Goal: Task Accomplishment & Management: Complete application form

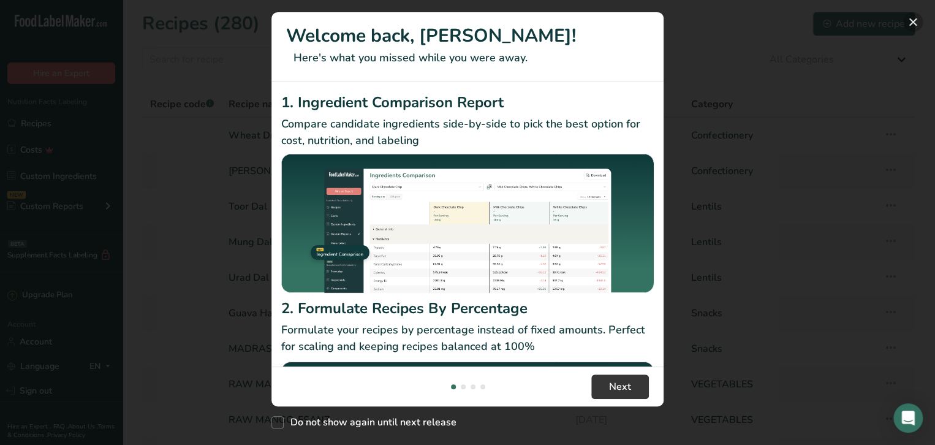
click at [913, 22] on button "New Features" at bounding box center [913, 22] width 20 height 20
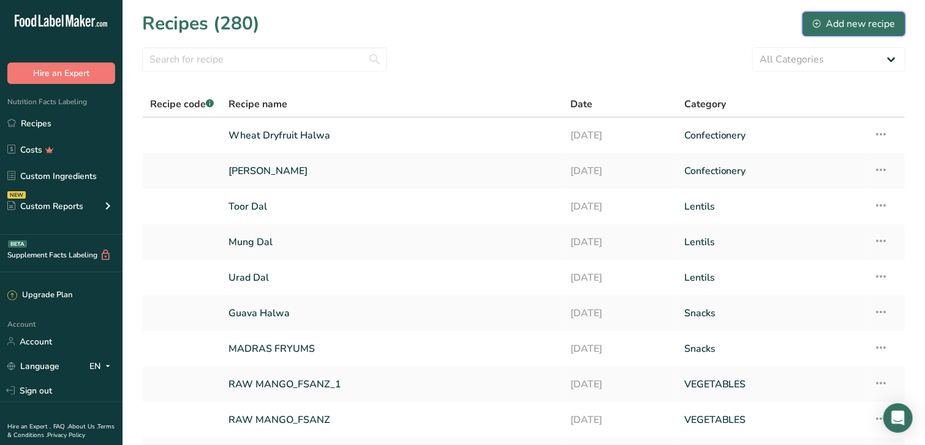
click at [852, 19] on div "Add new recipe" at bounding box center [854, 24] width 82 height 15
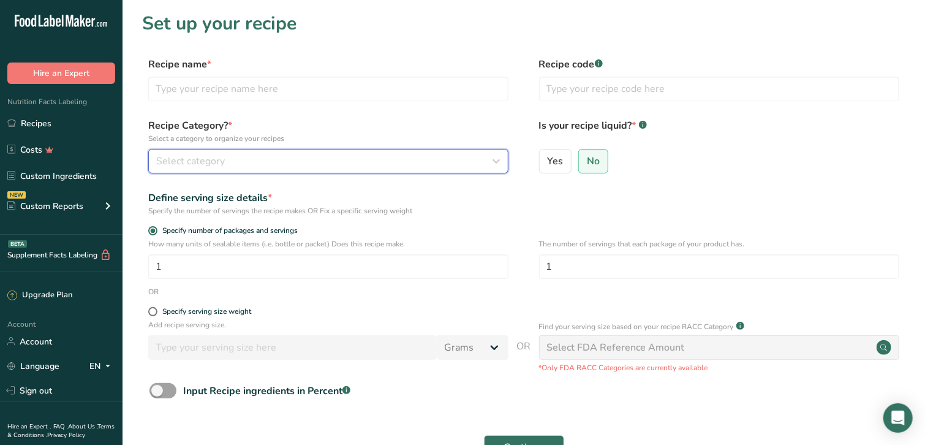
click at [227, 158] on div "Select category" at bounding box center [324, 161] width 337 height 15
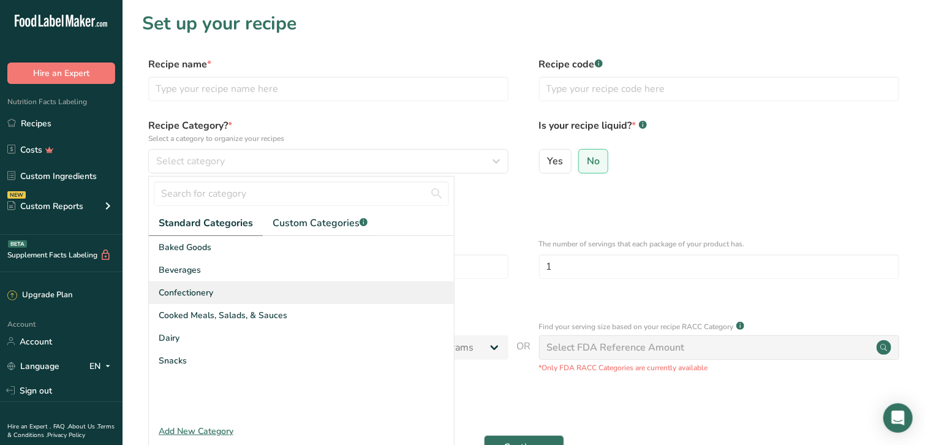
click at [204, 292] on span "Confectionery" at bounding box center [186, 292] width 55 height 13
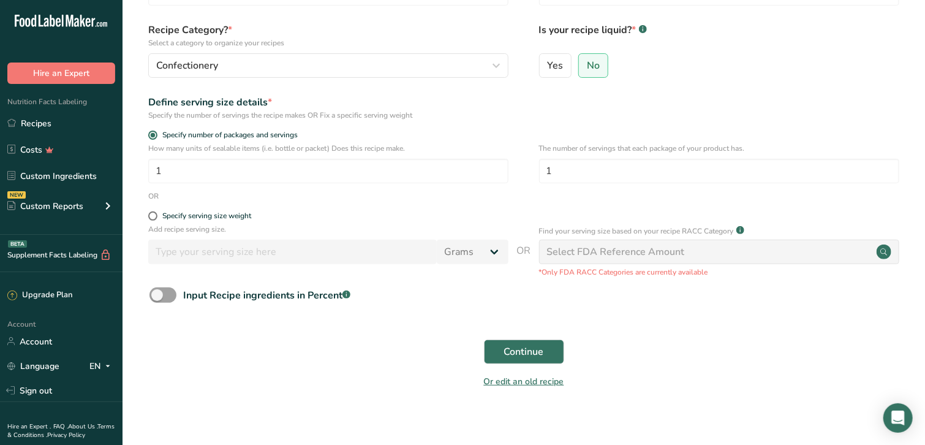
scroll to position [105, 0]
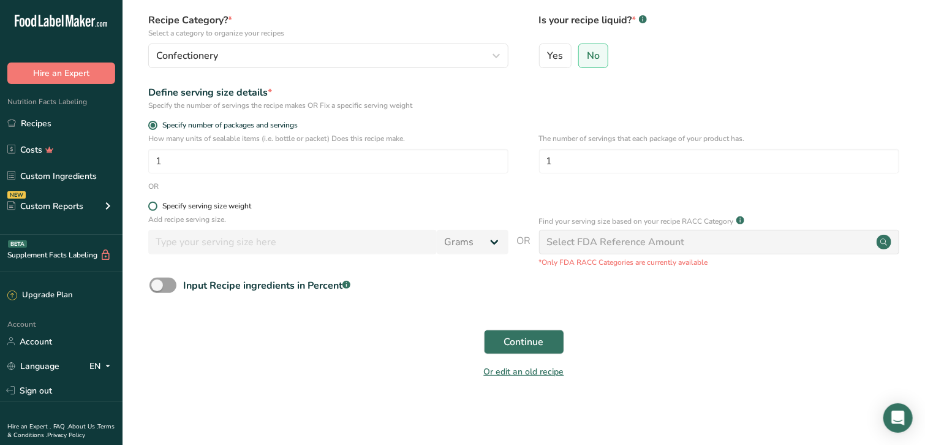
click at [151, 207] on span at bounding box center [152, 206] width 9 height 9
click at [151, 207] on input "Specify serving size weight" at bounding box center [152, 206] width 8 height 8
radio input "true"
radio input "false"
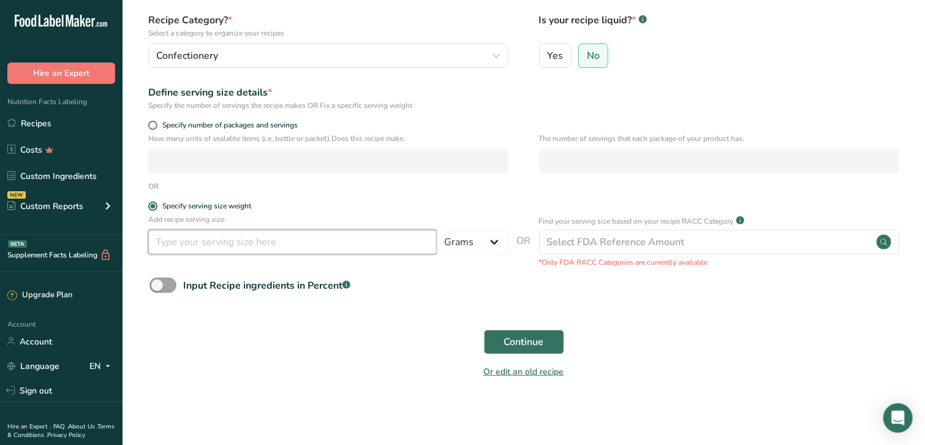
click at [186, 245] on input "number" at bounding box center [292, 242] width 289 height 25
type input "100"
click at [413, 312] on form "Recipe name * Recipe code .a-a{fill:#347362;}.b-a{fill:#fff;} Recipe Category? …" at bounding box center [524, 169] width 764 height 435
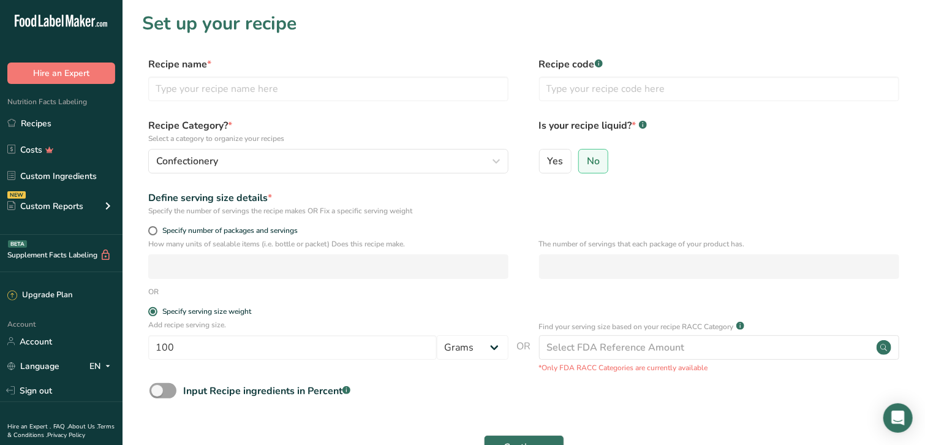
scroll to position [0, 0]
click at [228, 95] on input "text" at bounding box center [328, 89] width 360 height 25
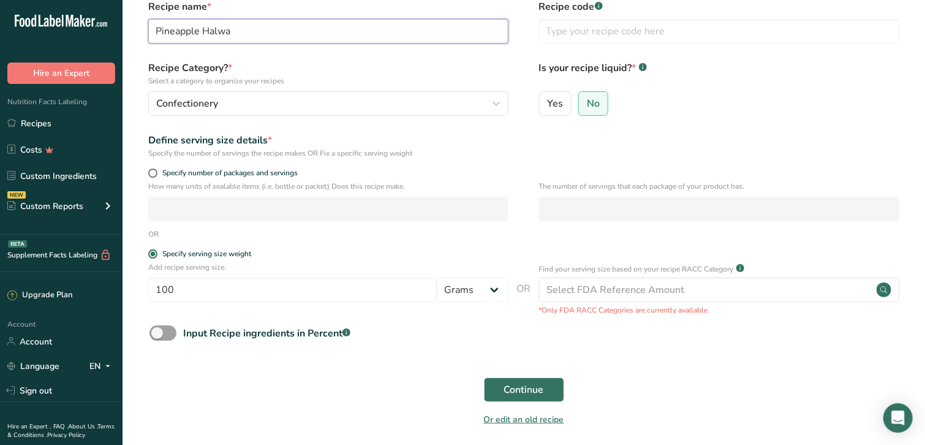
scroll to position [105, 0]
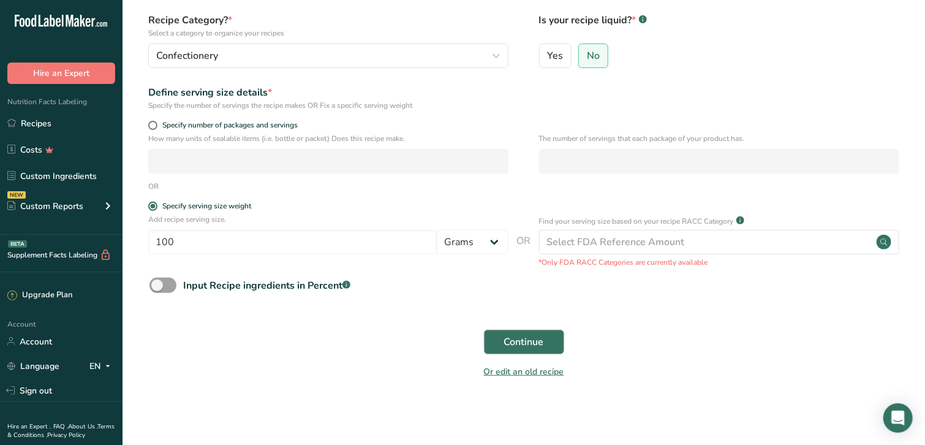
type input "Pineapple Halwa"
click at [512, 343] on span "Continue" at bounding box center [524, 342] width 40 height 15
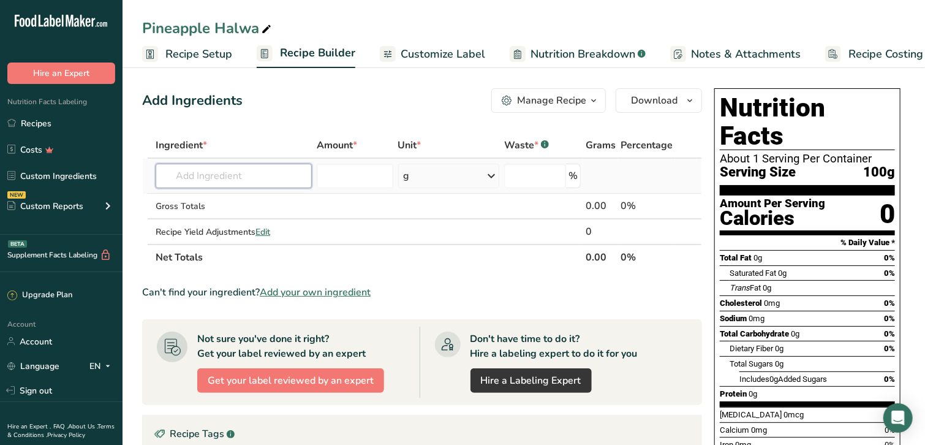
click at [245, 176] on input "text" at bounding box center [234, 176] width 156 height 25
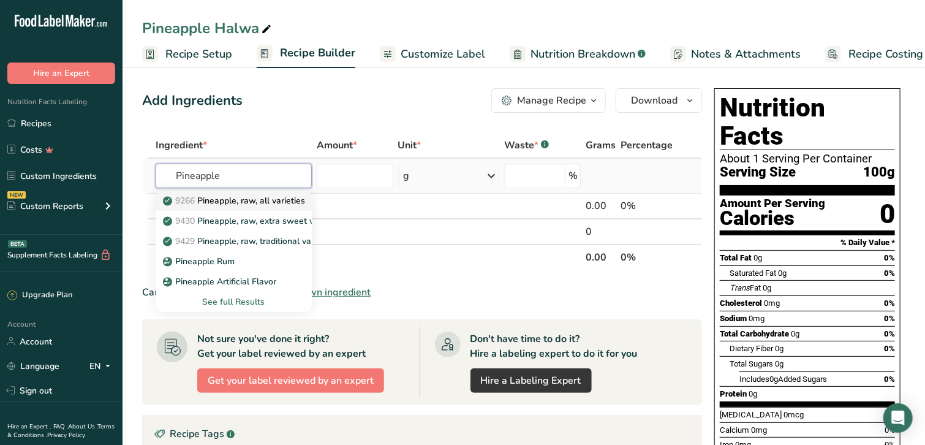
type input "Pineapple"
click at [265, 201] on p "9266 Pineapple, raw, all varieties" at bounding box center [235, 200] width 140 height 13
type input "Pineapple, raw, all varieties"
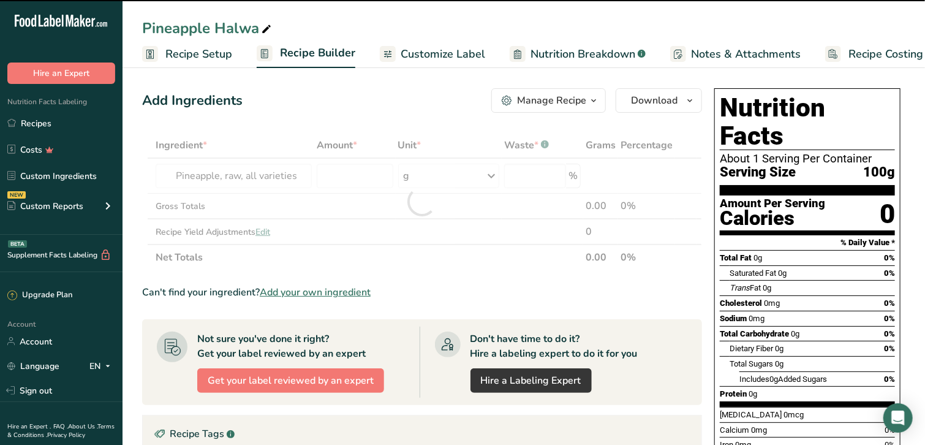
type input "0"
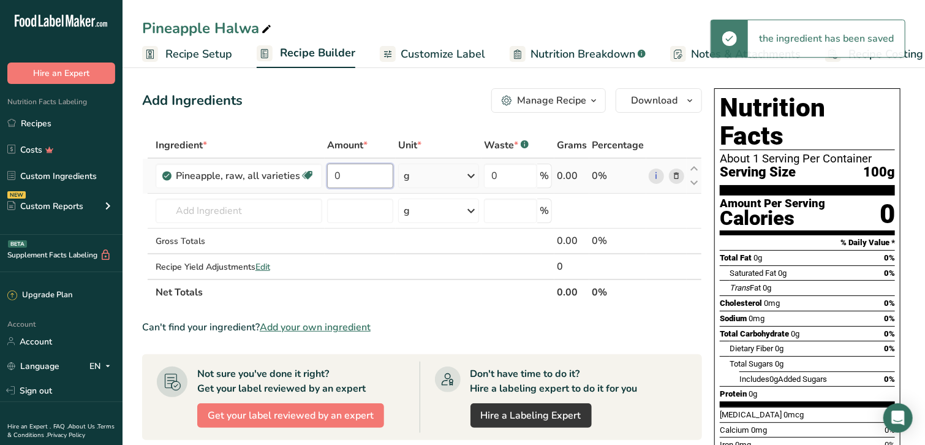
drag, startPoint x: 386, startPoint y: 176, endPoint x: 305, endPoint y: 157, distance: 83.0
click at [305, 159] on tr "Pineapple, raw, all varieties Source of Antioxidants Dairy free Gluten free Veg…" at bounding box center [422, 176] width 559 height 35
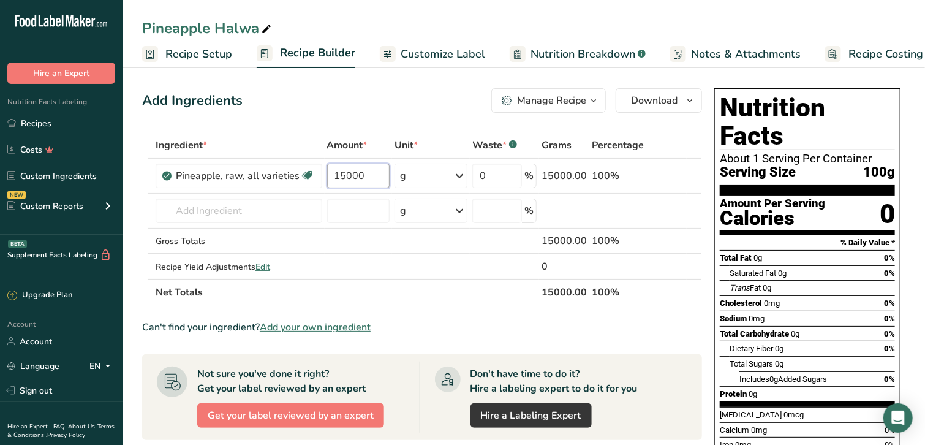
type input "15000"
click at [447, 142] on div "Ingredient * Amount * Unit * Waste * .a-a{fill:#347362;}.b-a{fill:#fff;} Grams …" at bounding box center [422, 218] width 560 height 173
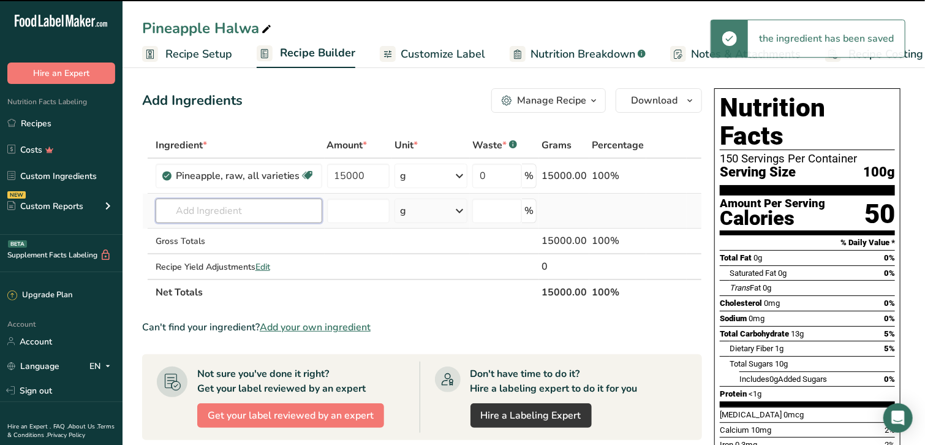
click at [249, 213] on input "text" at bounding box center [239, 211] width 167 height 25
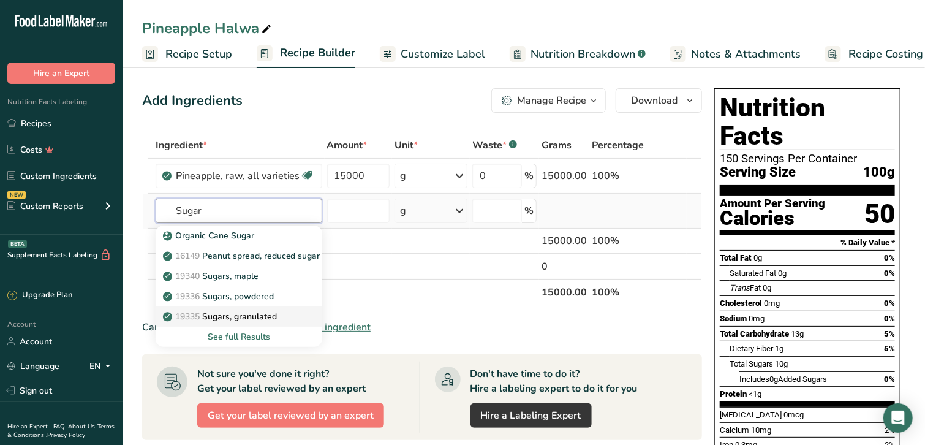
type input "Sugar"
click at [264, 314] on p "19335 [GEOGRAPHIC_DATA], granulated" at bounding box center [221, 316] width 112 height 13
type input "Sugars, granulated"
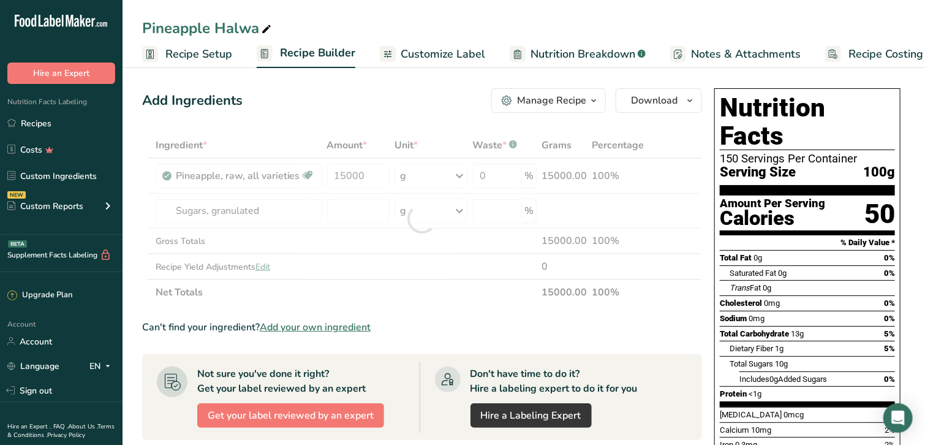
click at [337, 208] on div at bounding box center [422, 218] width 560 height 173
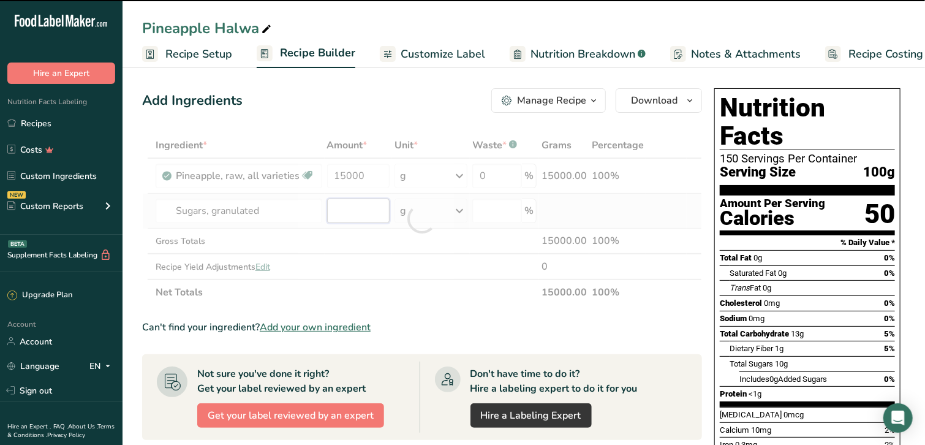
click at [376, 208] on input "number" at bounding box center [358, 211] width 63 height 25
type input "0"
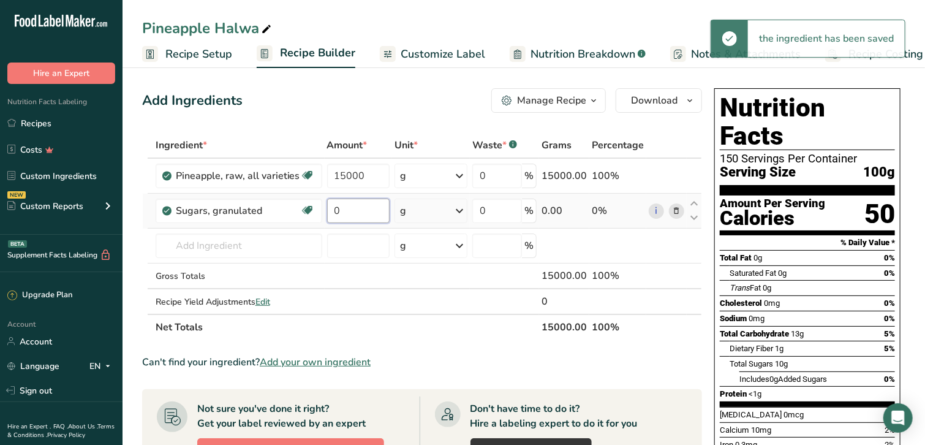
drag, startPoint x: 379, startPoint y: 213, endPoint x: 326, endPoint y: 210, distance: 52.8
click at [327, 210] on input "0" at bounding box center [358, 211] width 63 height 25
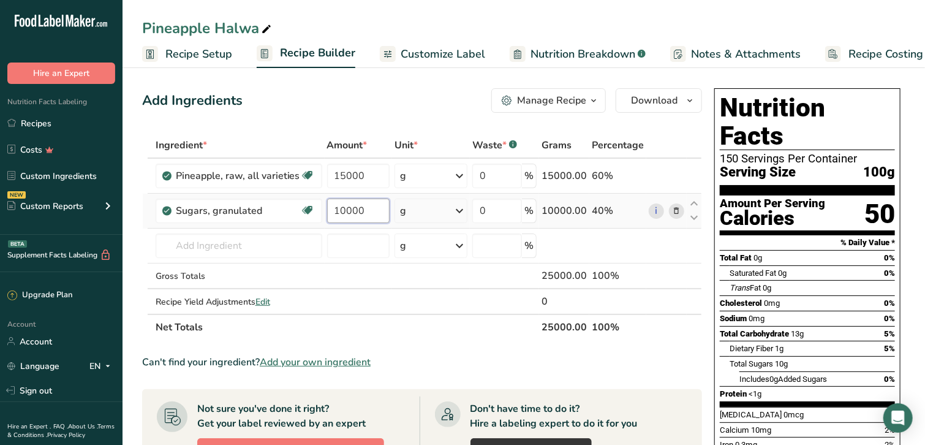
type input "10000"
click at [426, 207] on div "Ingredient * Amount * Unit * Waste * .a-a{fill:#347362;}.b-a{fill:#fff;} Grams …" at bounding box center [422, 236] width 560 height 208
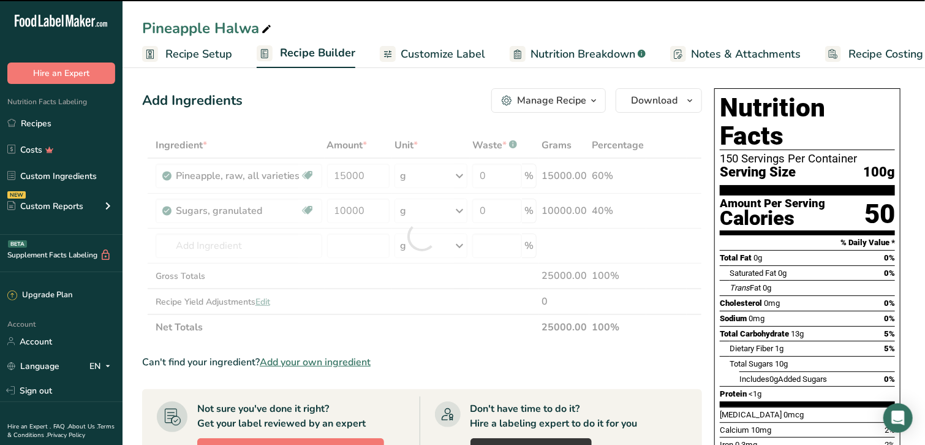
click at [235, 241] on div at bounding box center [422, 236] width 560 height 208
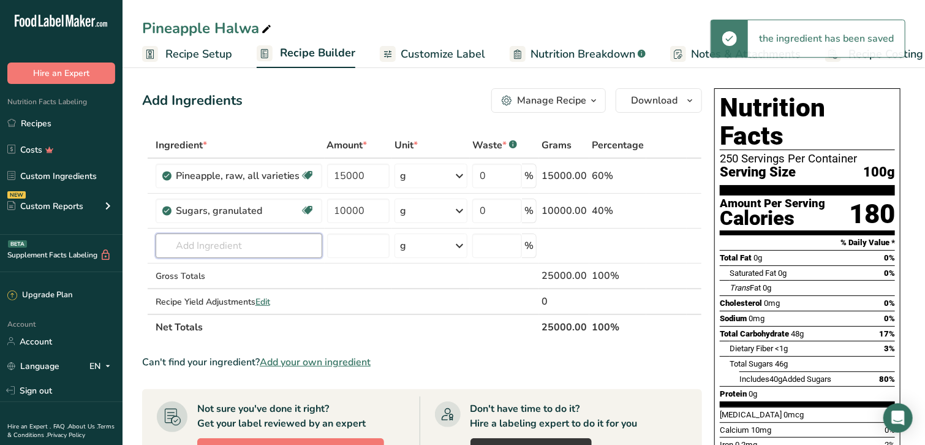
click at [237, 241] on input "text" at bounding box center [239, 245] width 167 height 25
type input "h"
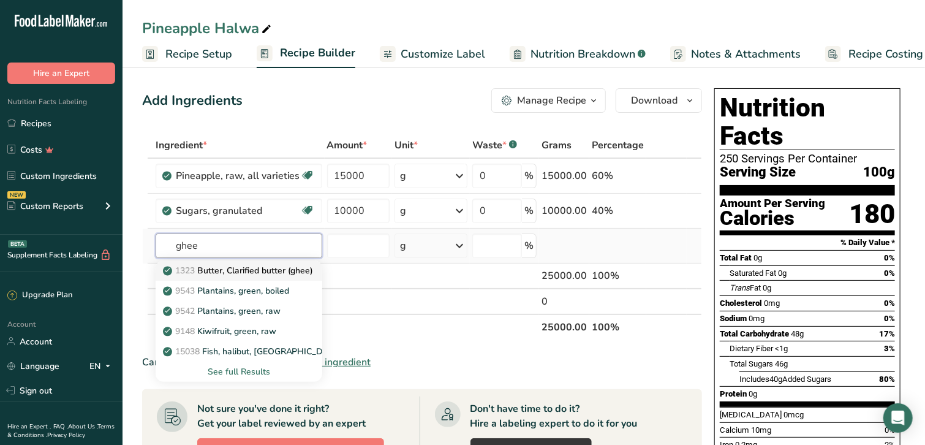
type input "ghee"
click at [245, 275] on p "1323 Butter, Clarified butter (ghee)" at bounding box center [239, 270] width 148 height 13
type input "Butter, Clarified butter (ghee)"
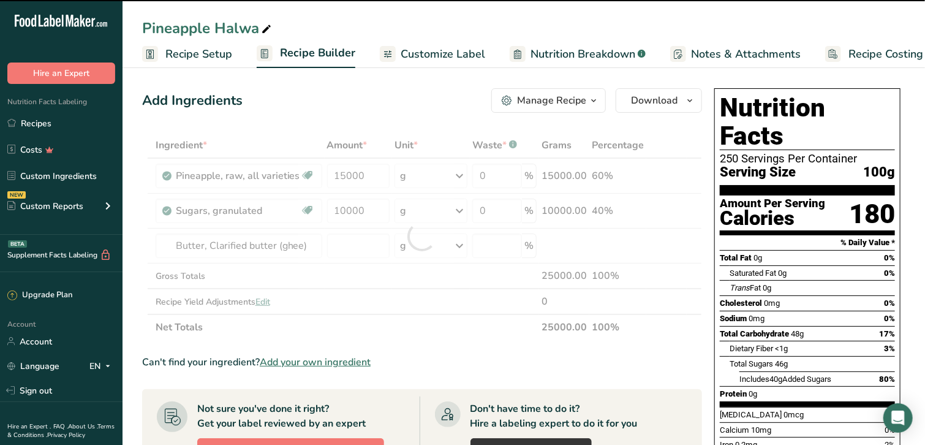
type input "0"
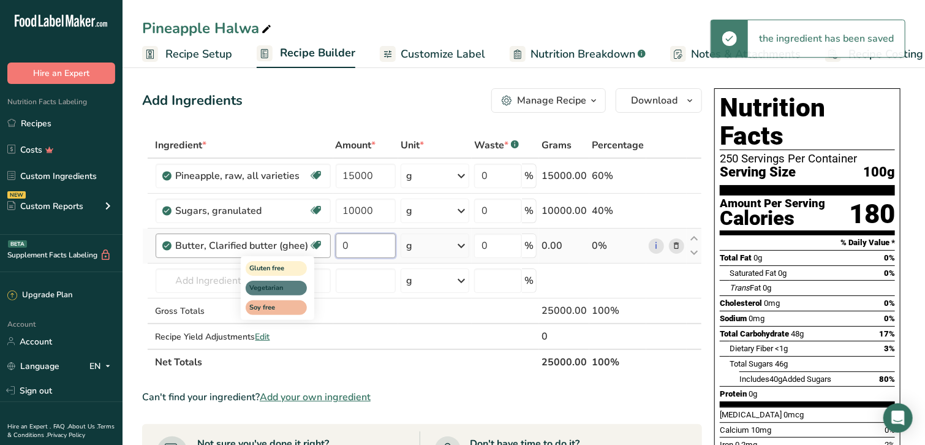
drag, startPoint x: 359, startPoint y: 245, endPoint x: 313, endPoint y: 241, distance: 46.8
click at [313, 241] on tr "Butter, Clarified butter (ghee) Gluten free Vegetarian Soy free 0 g Weight Unit…" at bounding box center [422, 246] width 559 height 35
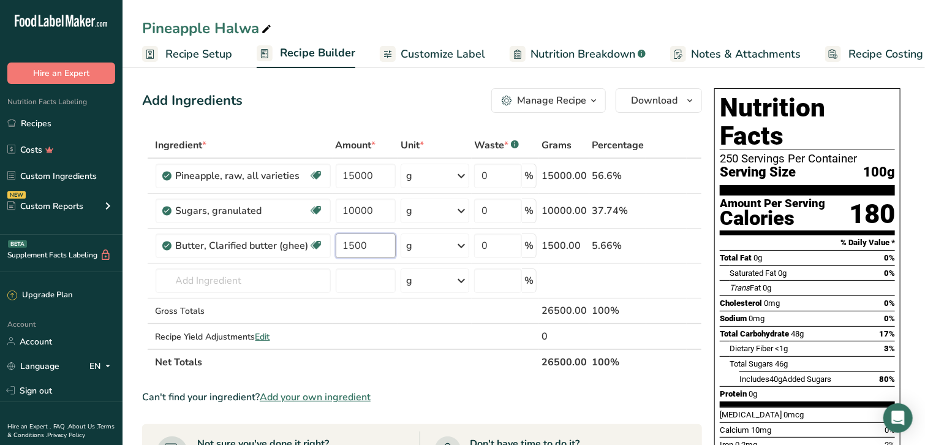
type input "1500"
click at [311, 105] on div "Add Ingredients Manage Recipe Delete Recipe Duplicate Recipe Scale Recipe Save …" at bounding box center [422, 100] width 560 height 25
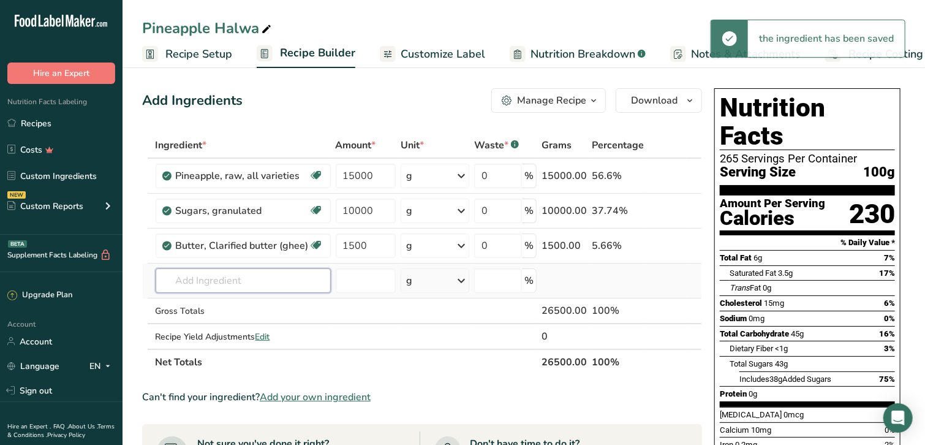
click at [208, 279] on input "text" at bounding box center [243, 280] width 175 height 25
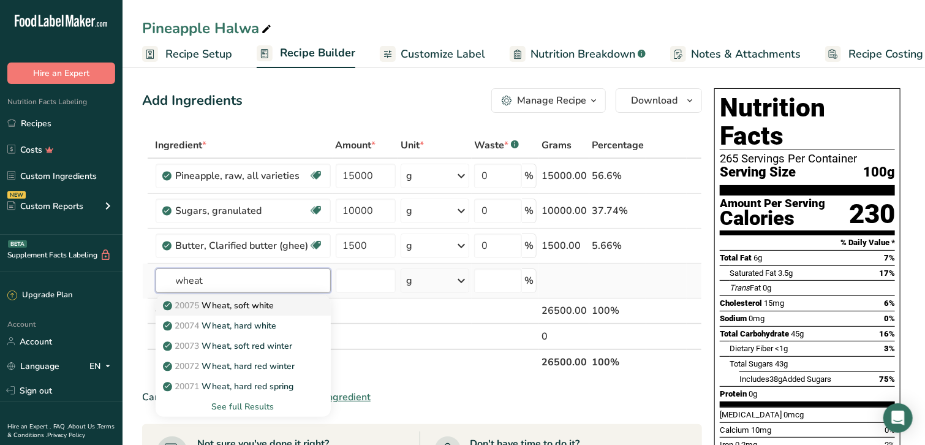
type input "wheat"
click at [217, 309] on p "20075 Wheat, soft white" at bounding box center [219, 305] width 109 height 13
type input "Wheat, soft white"
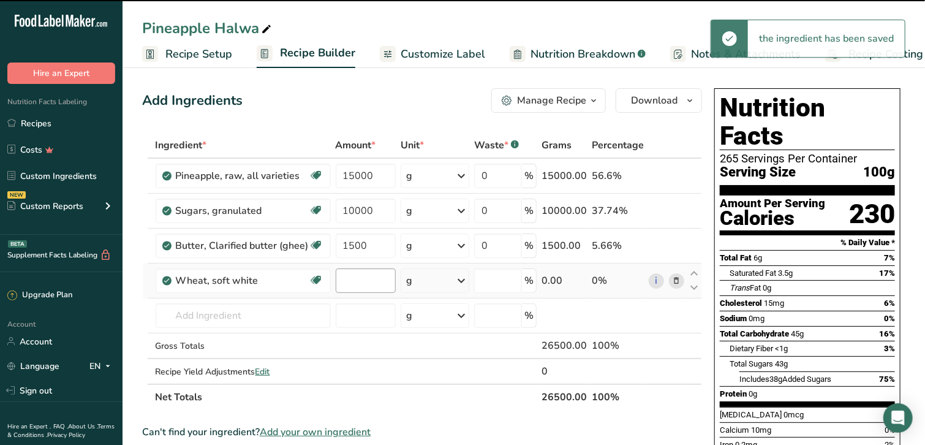
type input "0"
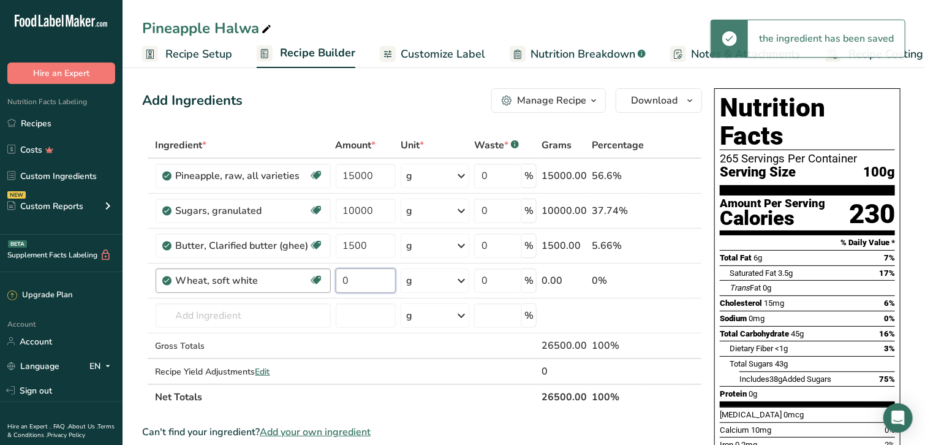
drag, startPoint x: 373, startPoint y: 278, endPoint x: 322, endPoint y: 278, distance: 50.9
click at [322, 278] on tr "Wheat, soft white Dairy free Vegan Vegetarian Soy free 0 g Portions 1 cup Weigh…" at bounding box center [422, 281] width 559 height 35
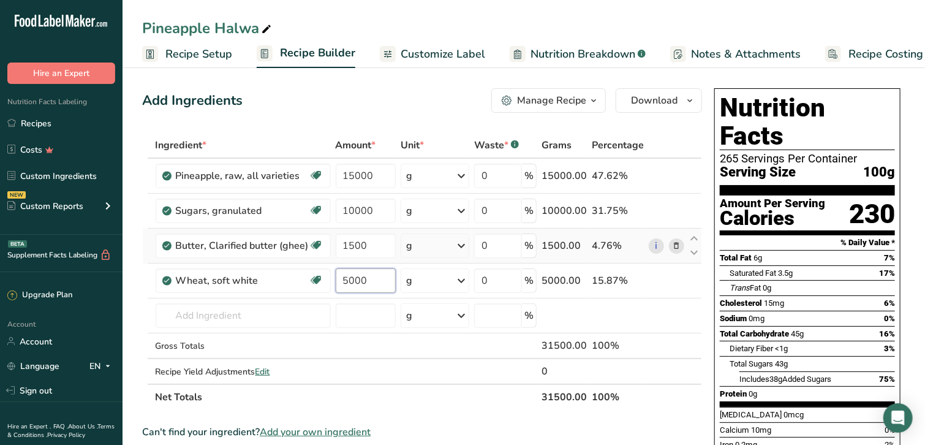
type input "5000"
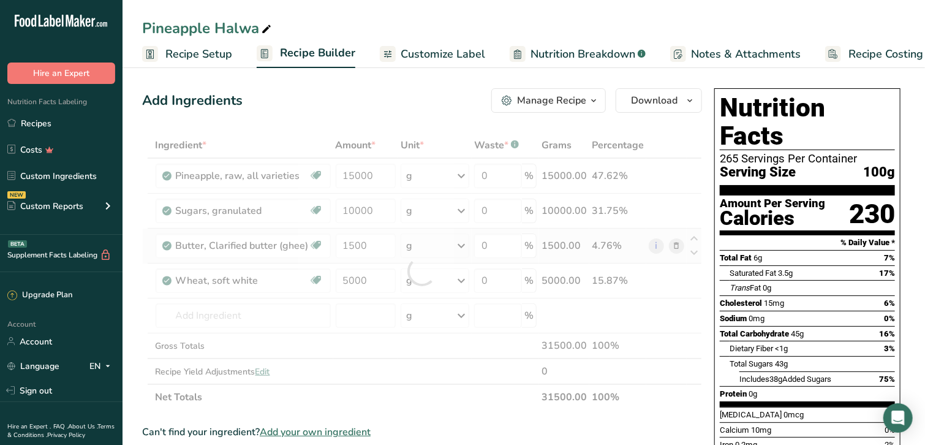
click at [422, 260] on div "Ingredient * Amount * Unit * Waste * .a-a{fill:#347362;}.b-a{fill:#fff;} Grams …" at bounding box center [422, 271] width 560 height 278
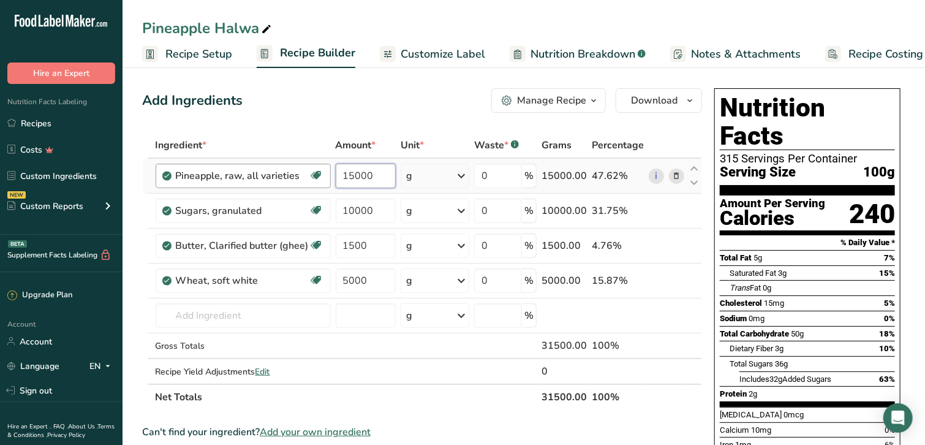
drag, startPoint x: 380, startPoint y: 175, endPoint x: 327, endPoint y: 175, distance: 52.7
click at [327, 175] on tr "Pineapple, raw, all varieties Source of Antioxidants Dairy free Gluten free Veg…" at bounding box center [422, 176] width 559 height 35
type input "2100"
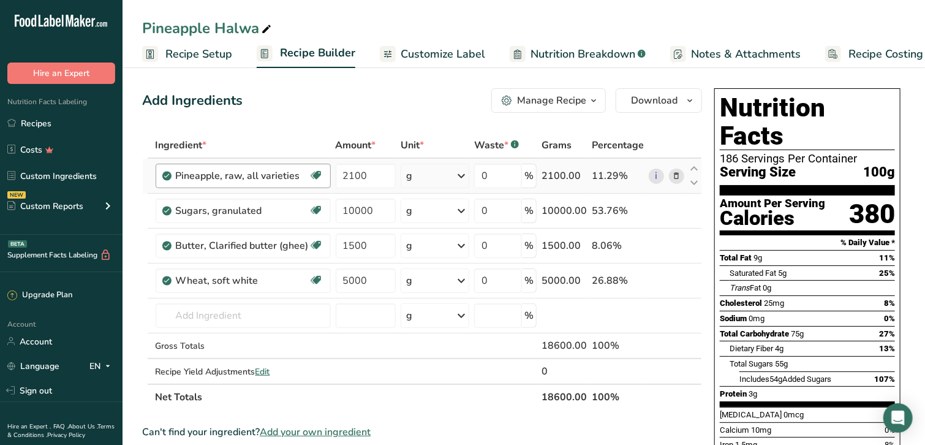
click at [47, 121] on link "Recipes" at bounding box center [61, 123] width 123 height 23
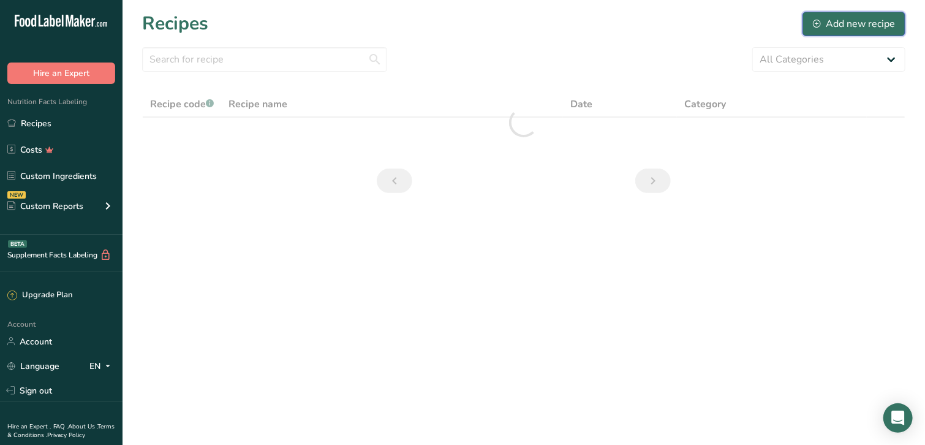
click at [821, 20] on icon at bounding box center [817, 24] width 8 height 8
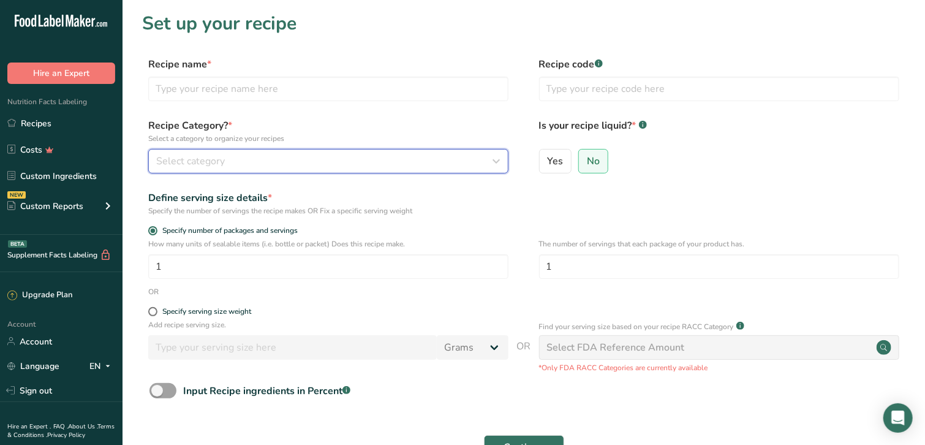
click at [271, 160] on div "Select category" at bounding box center [324, 161] width 337 height 15
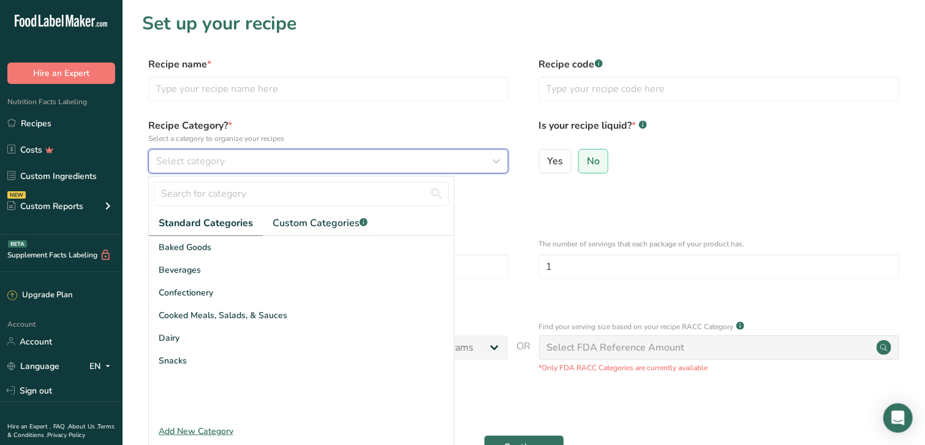
click at [211, 160] on span "Select category" at bounding box center [190, 161] width 69 height 15
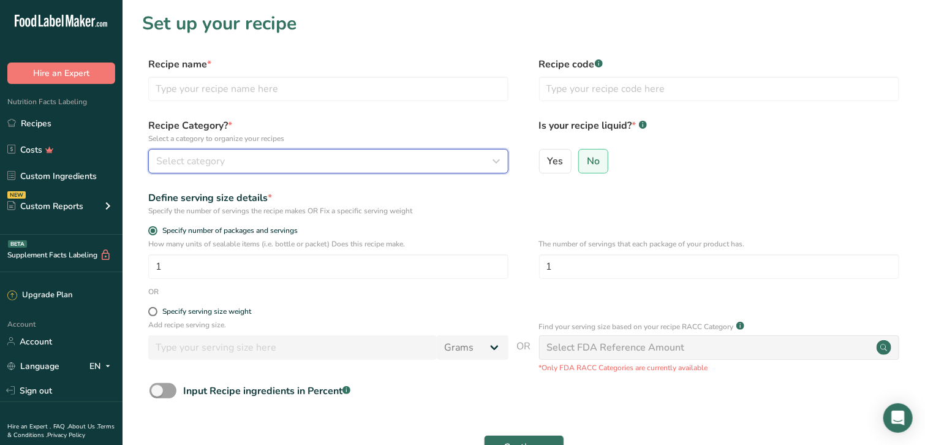
click at [211, 160] on span "Select category" at bounding box center [190, 161] width 69 height 15
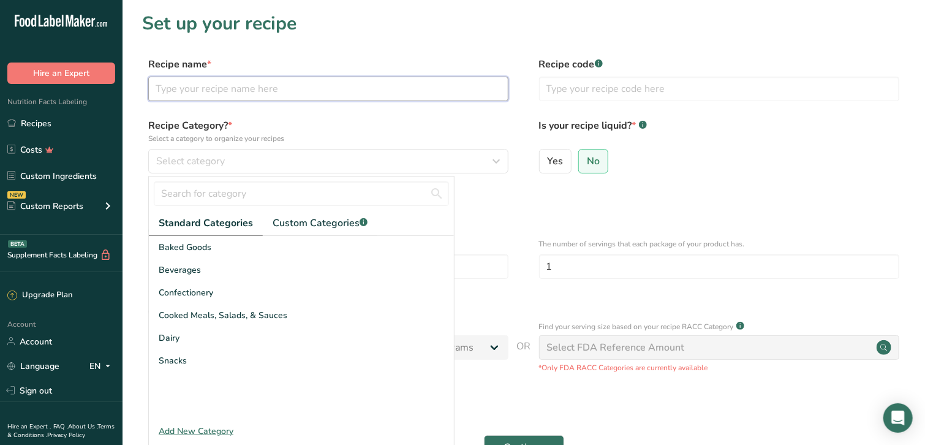
click at [194, 85] on input "text" at bounding box center [328, 89] width 360 height 25
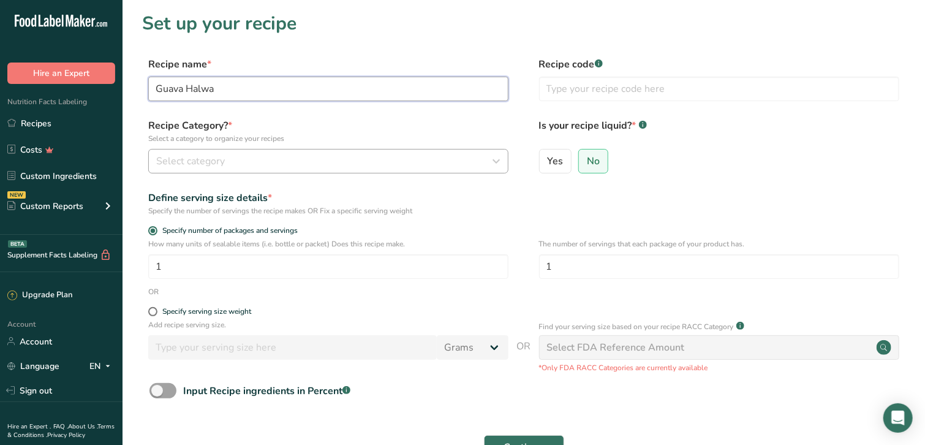
type input "Guava Halwa"
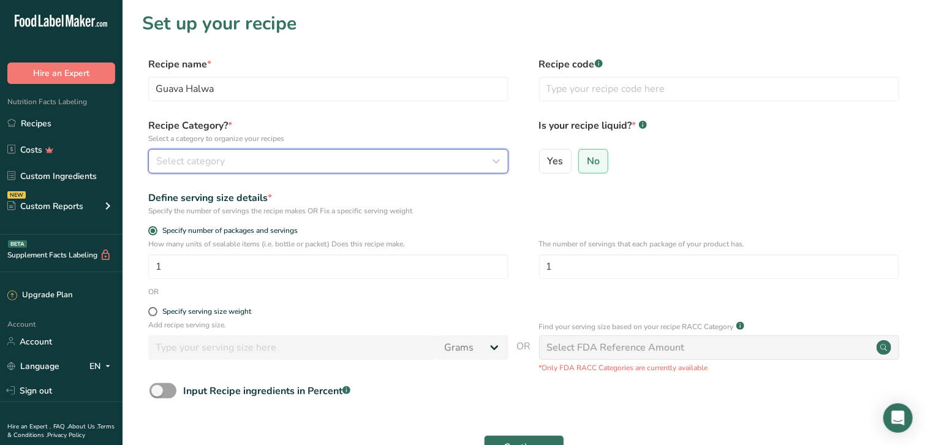
click at [205, 164] on span "Select category" at bounding box center [190, 161] width 69 height 15
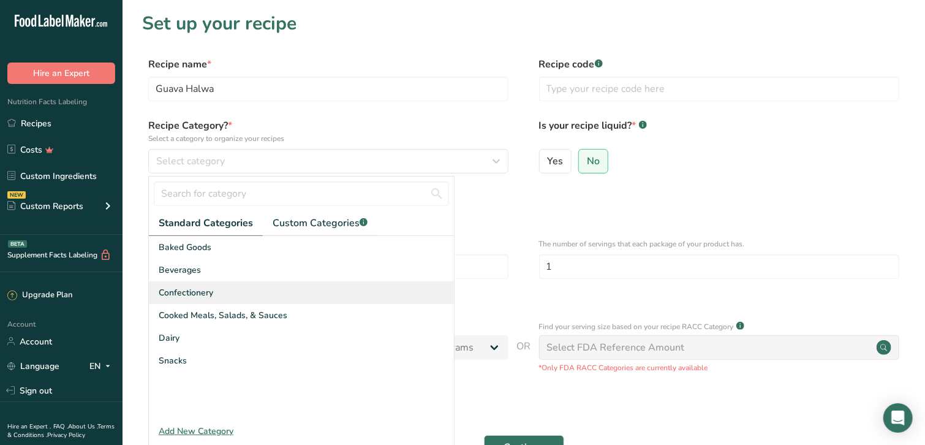
click at [179, 293] on span "Confectionery" at bounding box center [186, 292] width 55 height 13
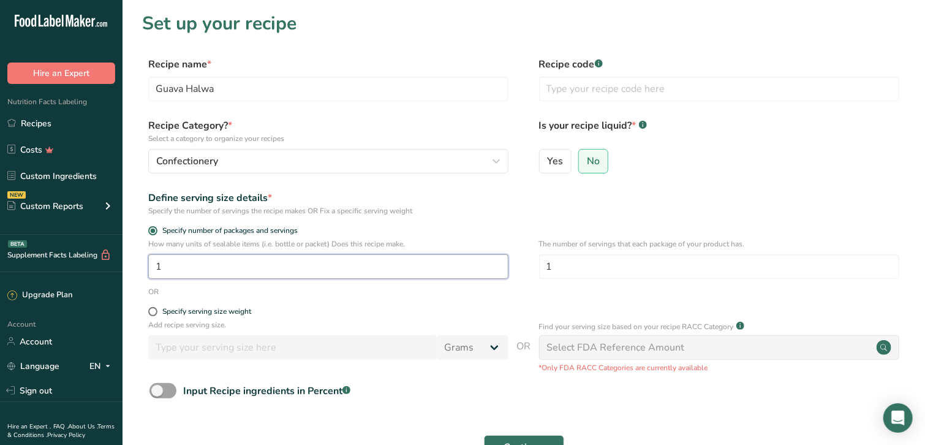
drag, startPoint x: 178, startPoint y: 265, endPoint x: 158, endPoint y: 265, distance: 20.2
click at [158, 265] on input "1" at bounding box center [328, 266] width 360 height 25
type input "1"
click at [156, 313] on span at bounding box center [152, 311] width 9 height 9
click at [156, 313] on input "Specify serving size weight" at bounding box center [152, 312] width 8 height 8
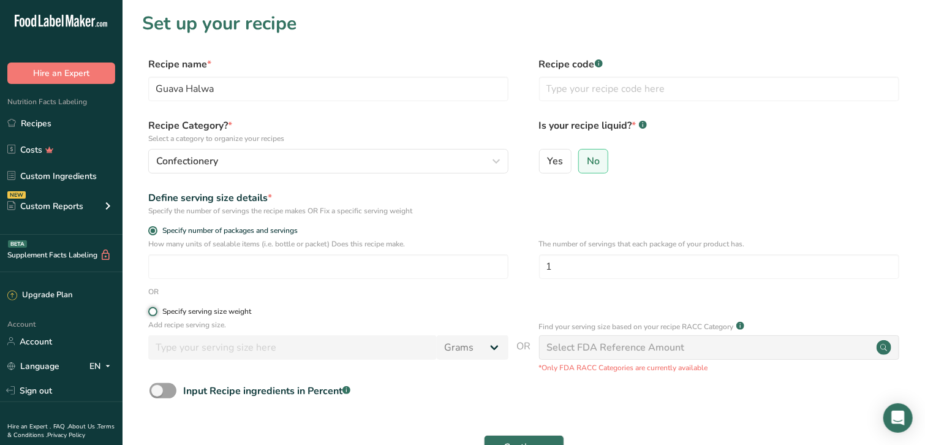
radio input "true"
radio input "false"
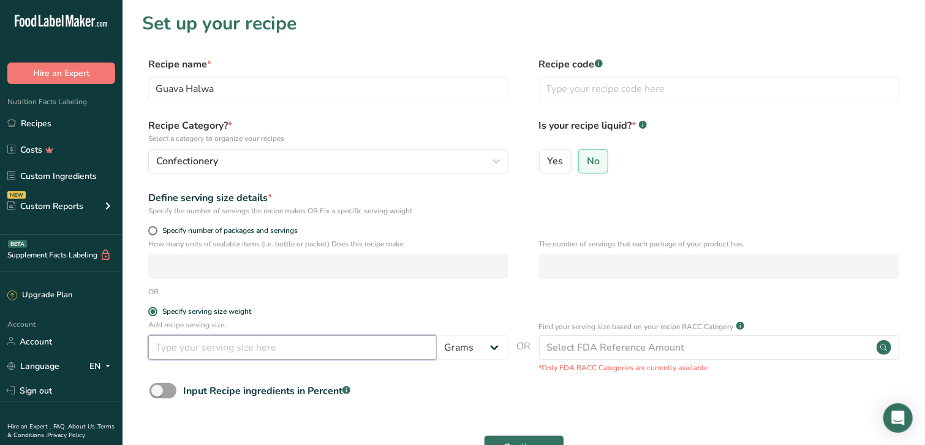
click at [210, 343] on input "number" at bounding box center [292, 347] width 289 height 25
type input "100"
click at [347, 300] on form "Recipe name * Guava Halwa Recipe code .a-a{fill:#347362;}.b-a{fill:#fff;} Recip…" at bounding box center [524, 274] width 764 height 435
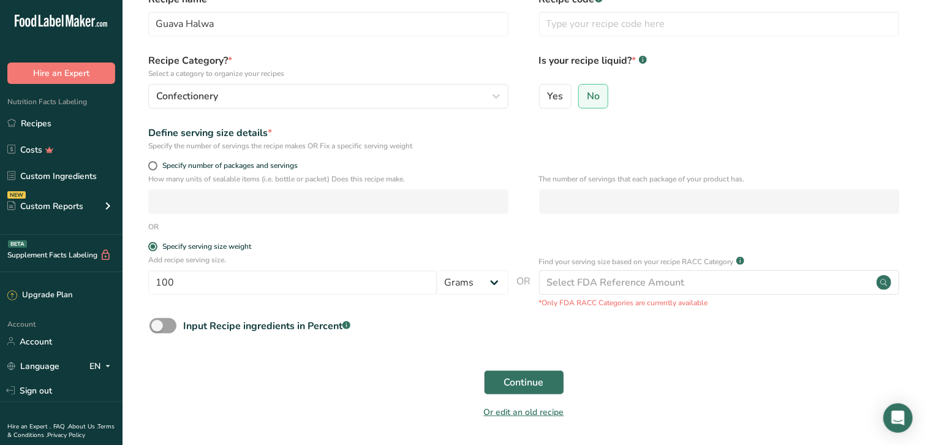
scroll to position [105, 0]
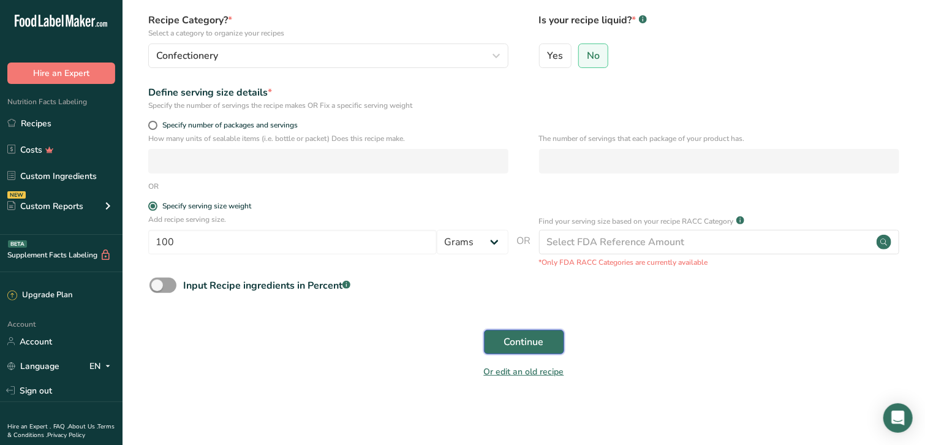
click at [516, 337] on span "Continue" at bounding box center [524, 342] width 40 height 15
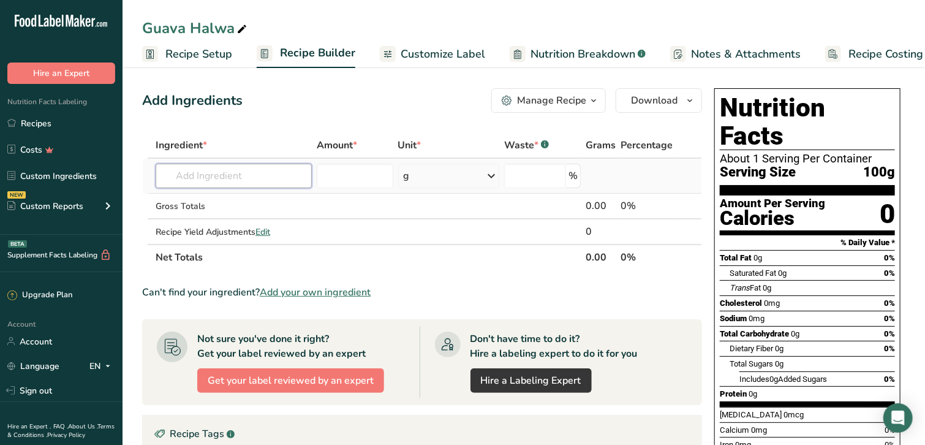
click at [232, 182] on input "text" at bounding box center [234, 176] width 156 height 25
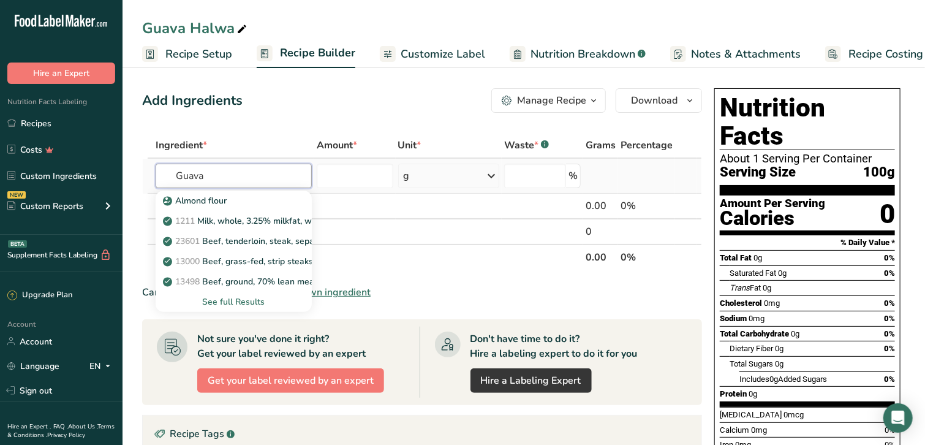
type input "Guava"
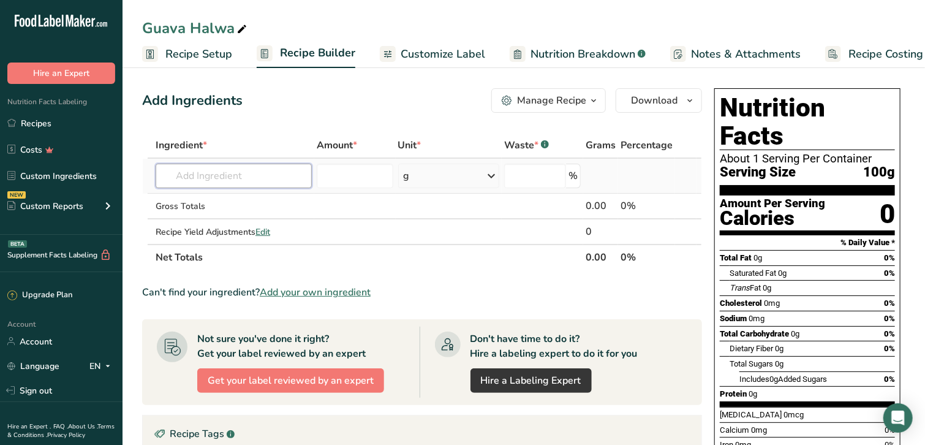
click at [229, 179] on input "text" at bounding box center [234, 176] width 156 height 25
click at [463, 202] on td at bounding box center [449, 207] width 107 height 26
click at [247, 165] on input "text" at bounding box center [234, 176] width 156 height 25
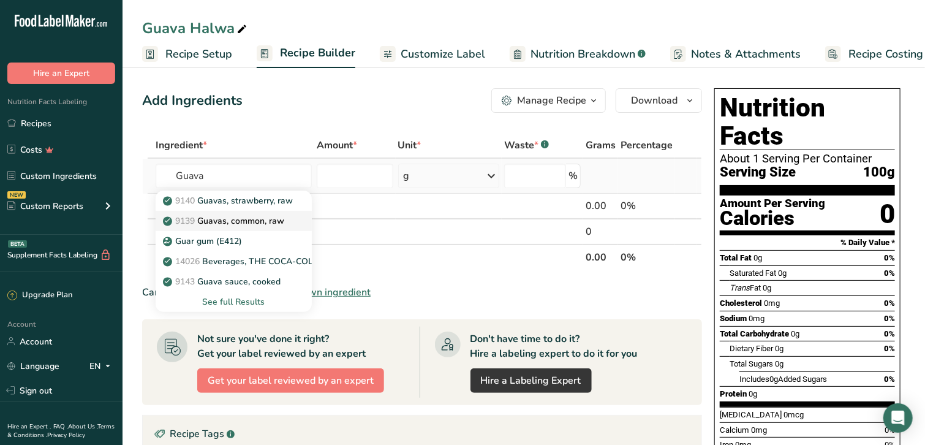
click at [267, 220] on p "9139 Guavas, common, raw" at bounding box center [224, 220] width 119 height 13
type input "Guavas, common, raw"
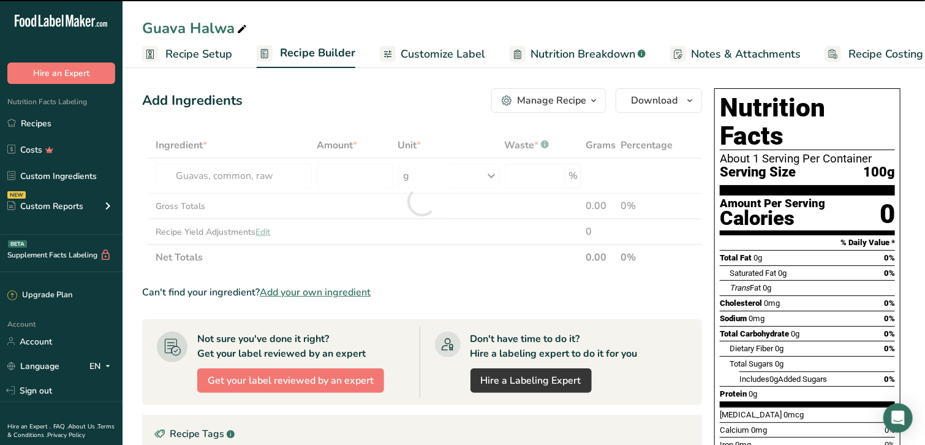
type input "0"
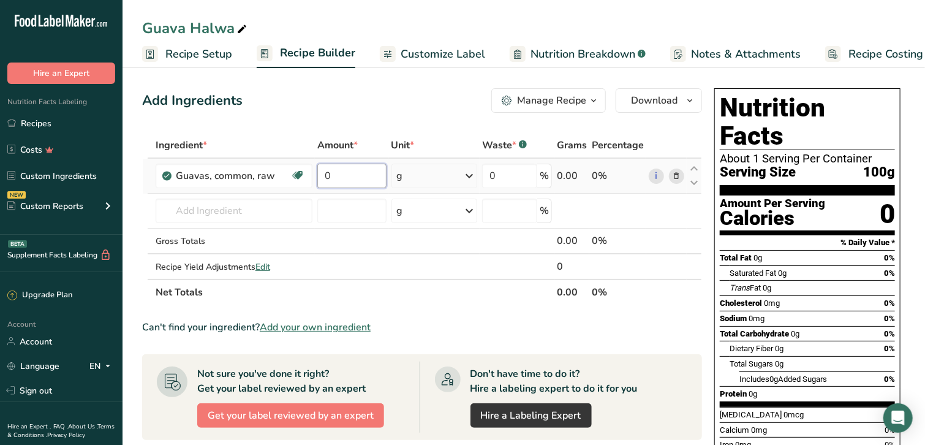
drag, startPoint x: 355, startPoint y: 173, endPoint x: 313, endPoint y: 182, distance: 43.7
click at [305, 177] on tr "Guavas, common, raw Dairy free Gluten free Vegan Vegetarian Soy free 0 g Portio…" at bounding box center [422, 176] width 559 height 35
type input "5100"
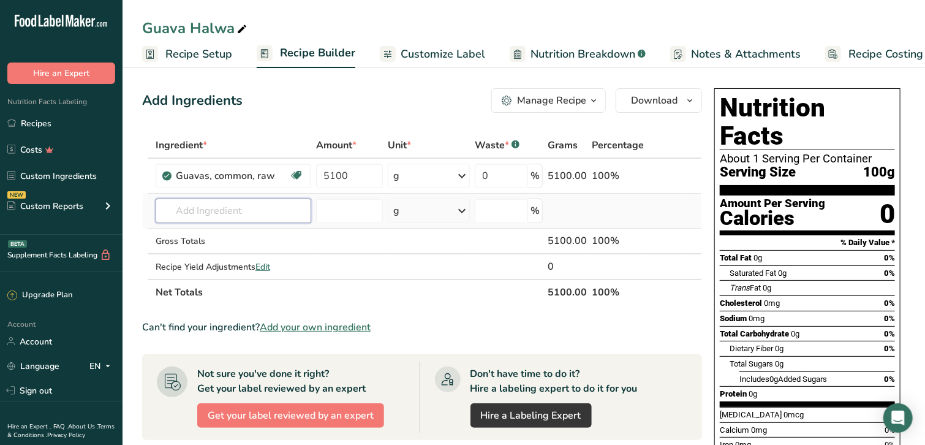
click at [277, 205] on div "Ingredient * Amount * Unit * Waste * .a-a{fill:#347362;}.b-a{fill:#fff;} Grams …" at bounding box center [422, 218] width 560 height 173
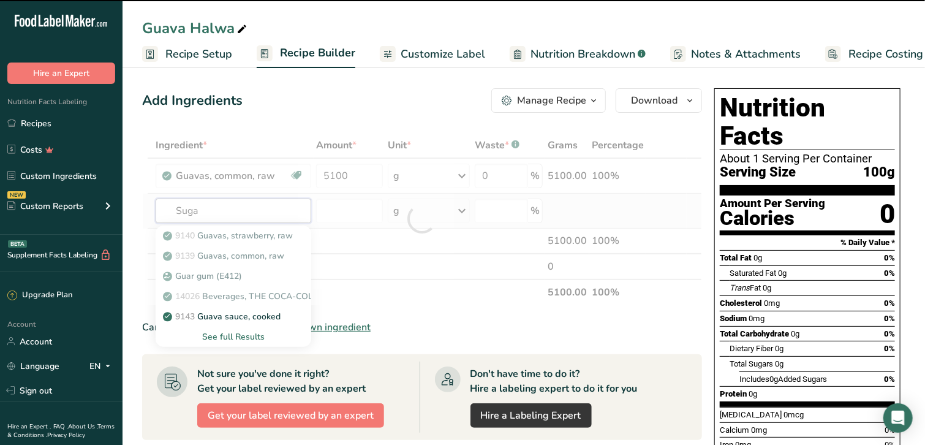
type input "Sugay"
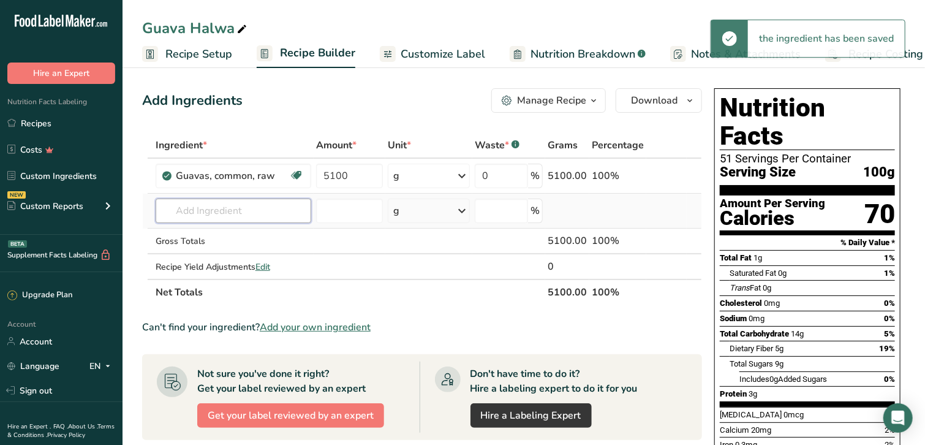
type input "r"
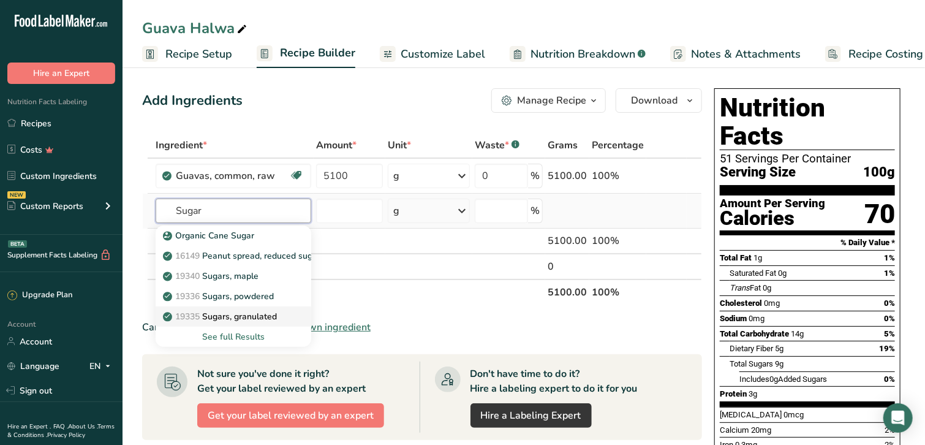
type input "Sugar"
click at [242, 315] on p "19335 [GEOGRAPHIC_DATA], granulated" at bounding box center [221, 316] width 112 height 13
type input "Sugars, granulated"
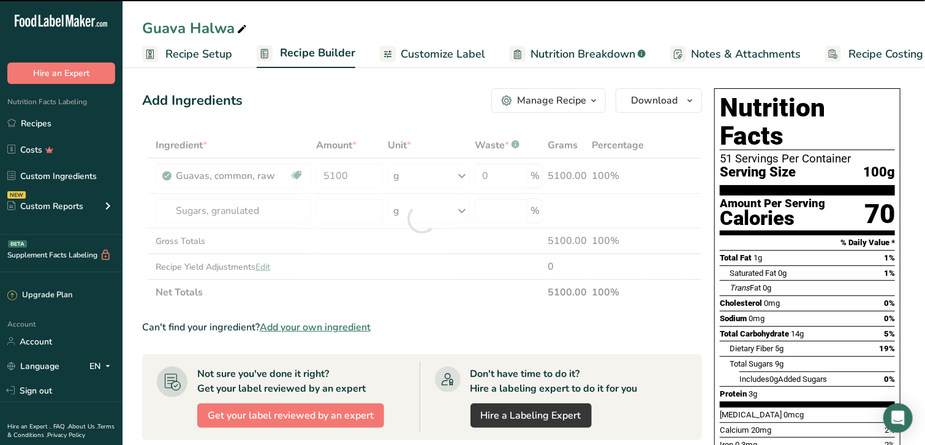
type input "0"
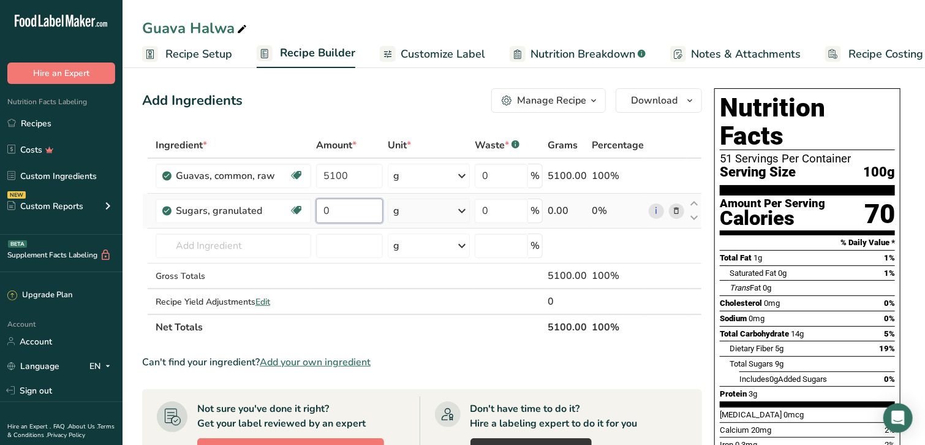
drag, startPoint x: 341, startPoint y: 204, endPoint x: 322, endPoint y: 206, distance: 19.1
click at [322, 206] on input "0" at bounding box center [349, 211] width 67 height 25
type input "10000"
click at [426, 225] on div "Ingredient * Amount * Unit * Waste * .a-a{fill:#347362;}.b-a{fill:#fff;} Grams …" at bounding box center [422, 236] width 560 height 208
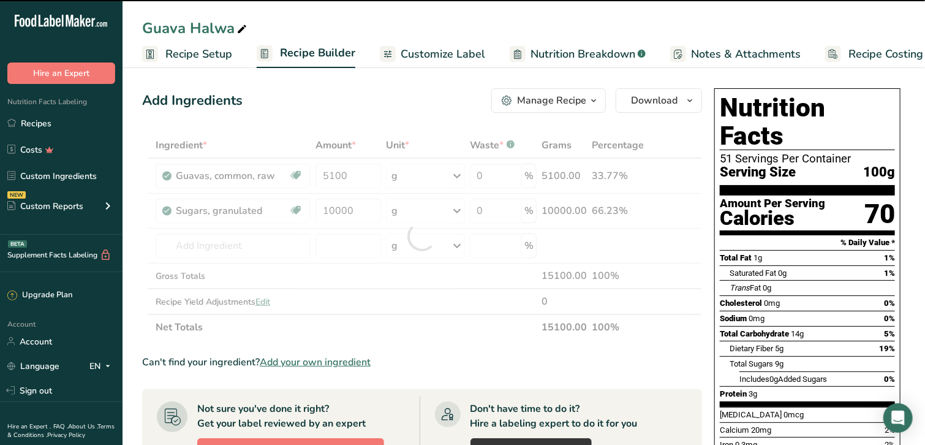
click at [266, 233] on div at bounding box center [422, 236] width 560 height 208
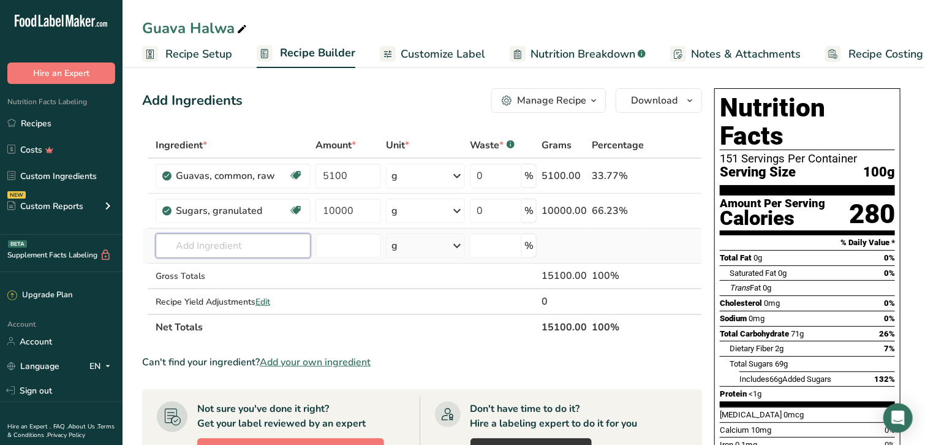
click at [267, 240] on input "text" at bounding box center [233, 245] width 155 height 25
type input "F"
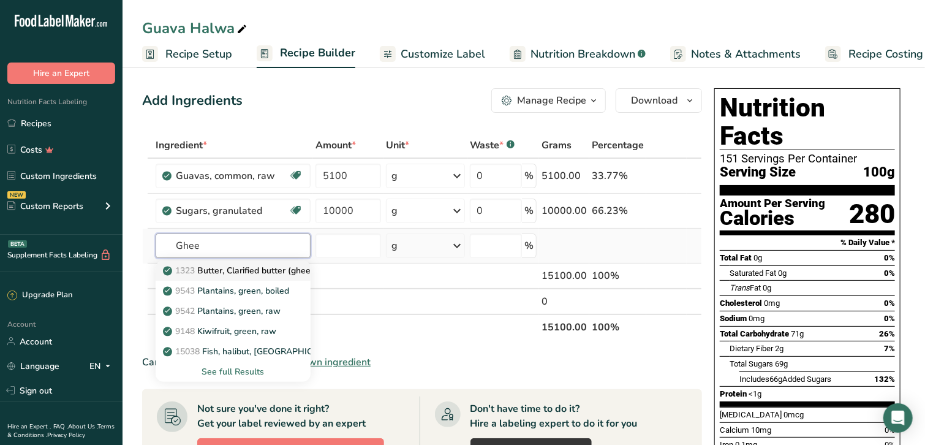
type input "Ghee"
click at [250, 271] on p "1323 Butter, Clarified butter (ghee)" at bounding box center [239, 270] width 148 height 13
type input "Butter, Clarified butter (ghee)"
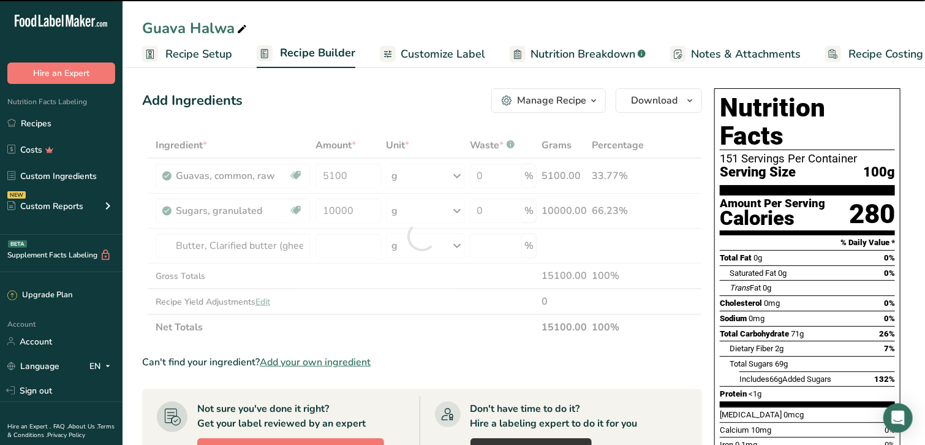
type input "0"
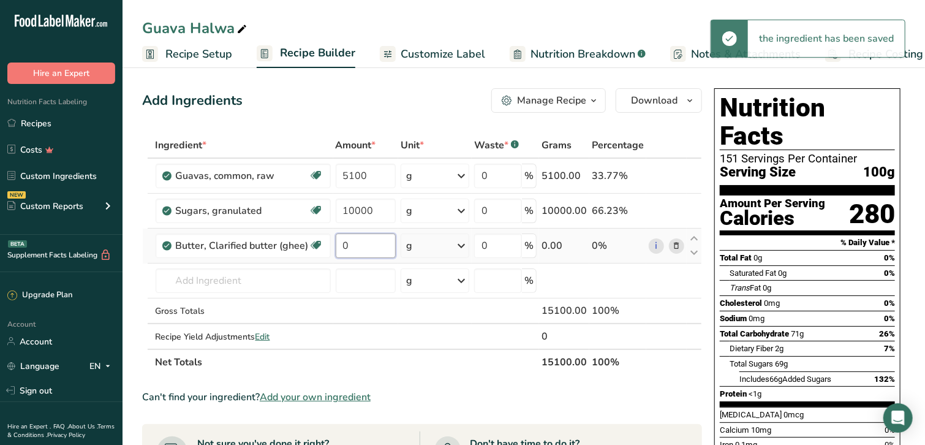
drag, startPoint x: 350, startPoint y: 245, endPoint x: 335, endPoint y: 245, distance: 14.7
click at [336, 245] on input "0" at bounding box center [366, 245] width 61 height 25
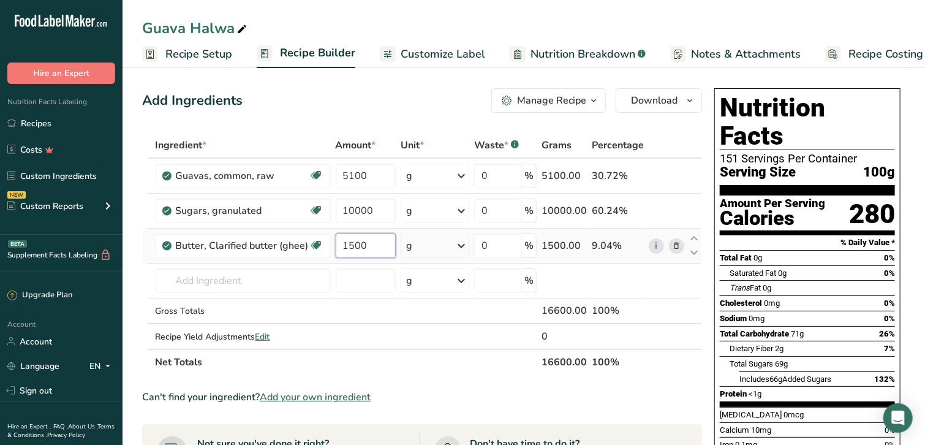
type input "1500"
click at [441, 248] on div "Ingredient * Amount * Unit * Waste * .a-a{fill:#347362;}.b-a{fill:#fff;} Grams …" at bounding box center [422, 253] width 560 height 243
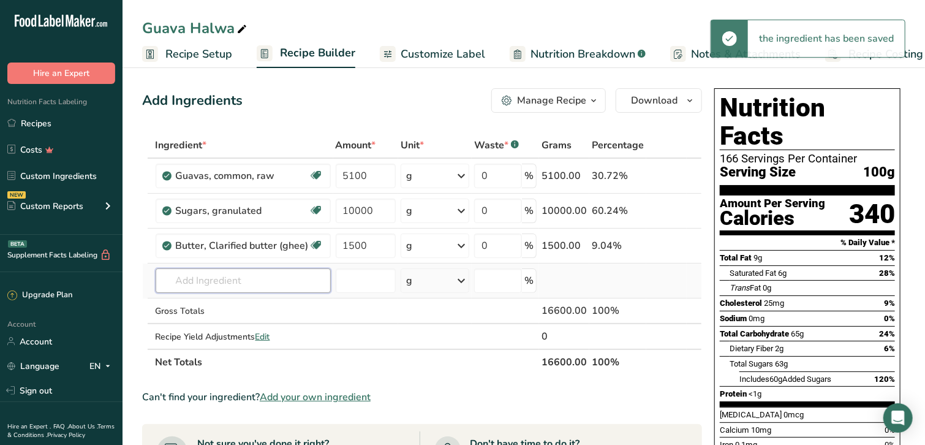
click at [222, 281] on input "text" at bounding box center [243, 280] width 175 height 25
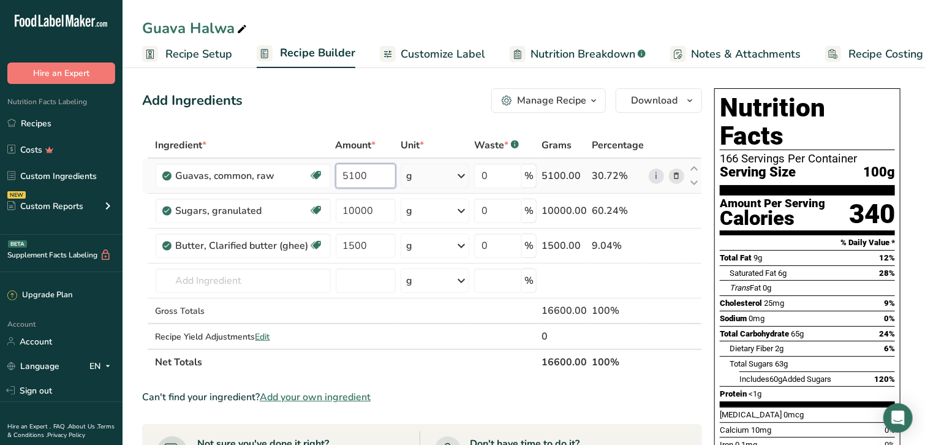
drag, startPoint x: 363, startPoint y: 175, endPoint x: 341, endPoint y: 175, distance: 22.1
click at [341, 175] on input "5100" at bounding box center [366, 176] width 61 height 25
type input "6000"
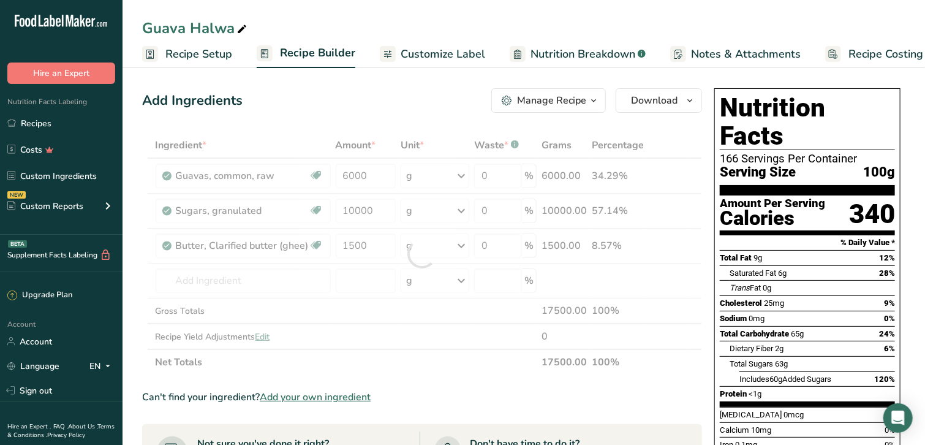
click at [623, 126] on div "Add Ingredients Manage Recipe Delete Recipe Duplicate Recipe Scale Recipe Save …" at bounding box center [425, 453] width 567 height 740
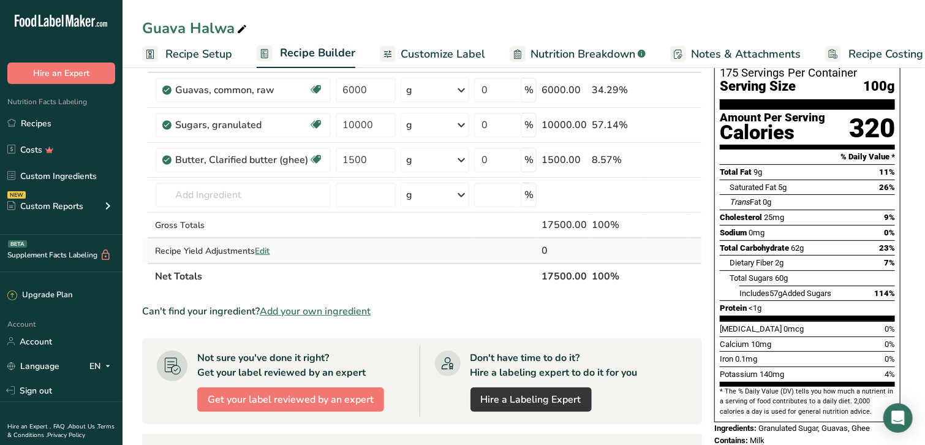
scroll to position [61, 0]
